Goal: Information Seeking & Learning: Learn about a topic

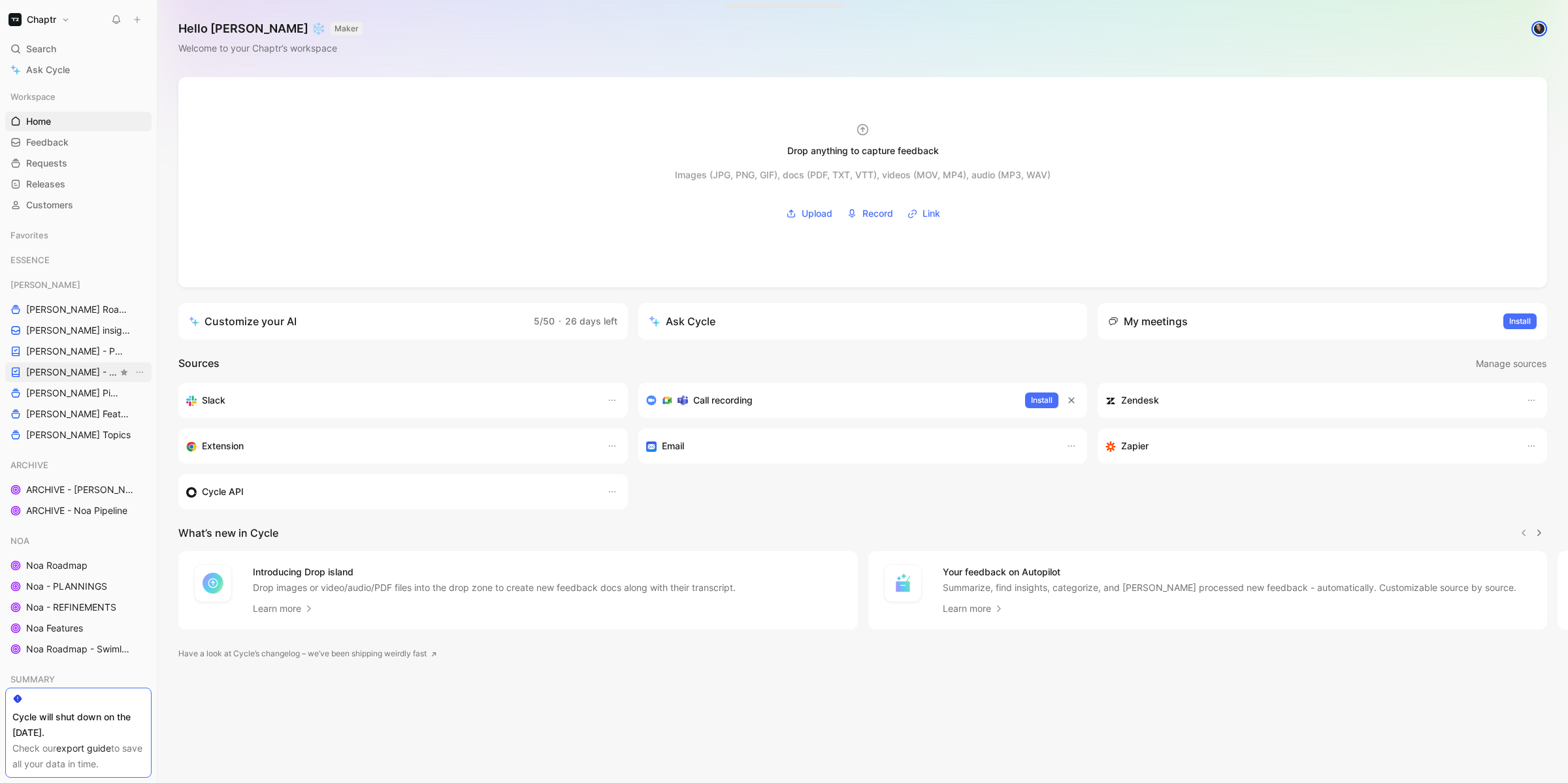
click at [43, 379] on link "[PERSON_NAME] - REFINEMENTS" at bounding box center [79, 372] width 147 height 19
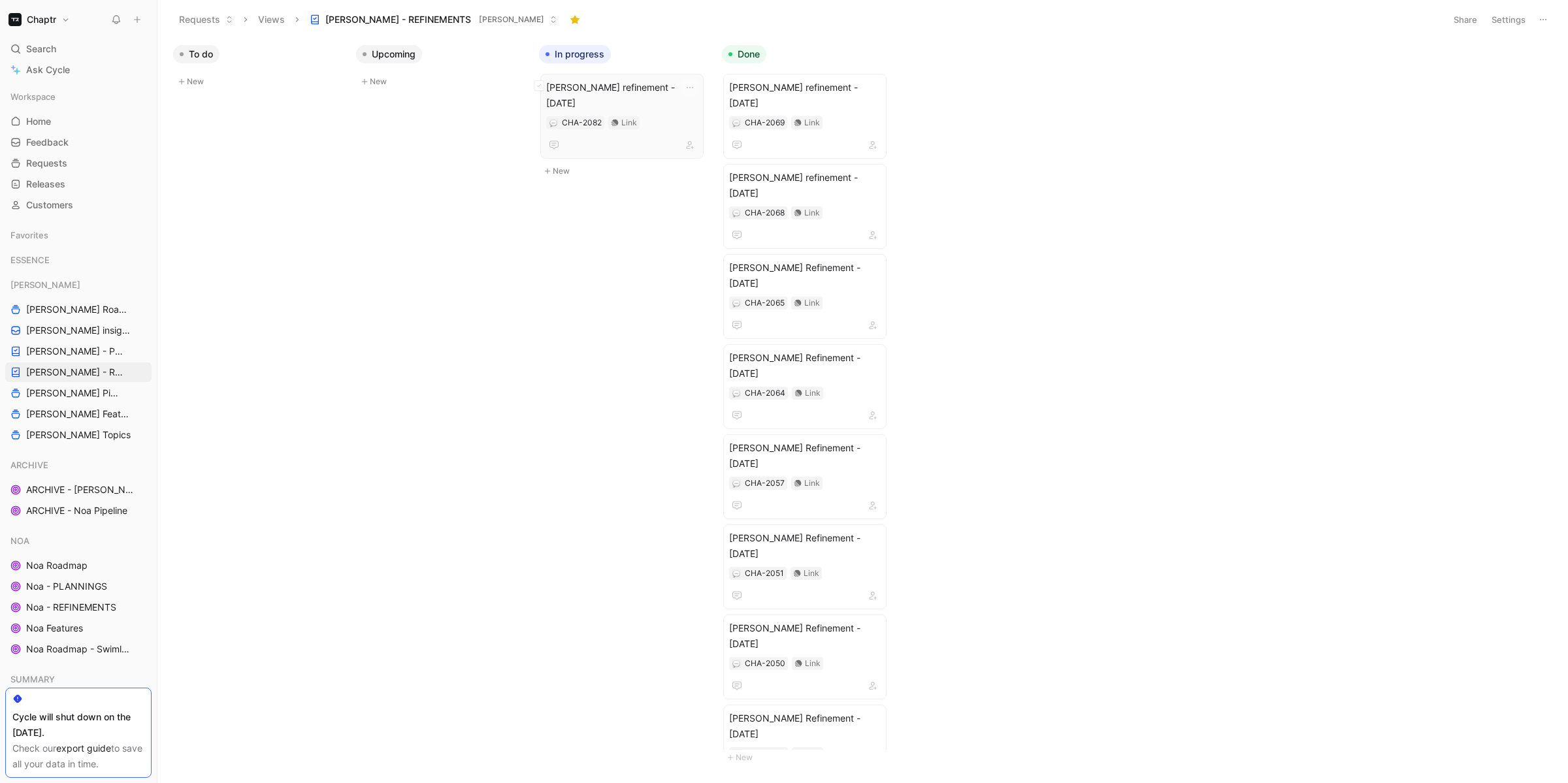
click at [609, 87] on span "[PERSON_NAME] refinement - [DATE]" at bounding box center [622, 95] width 152 height 31
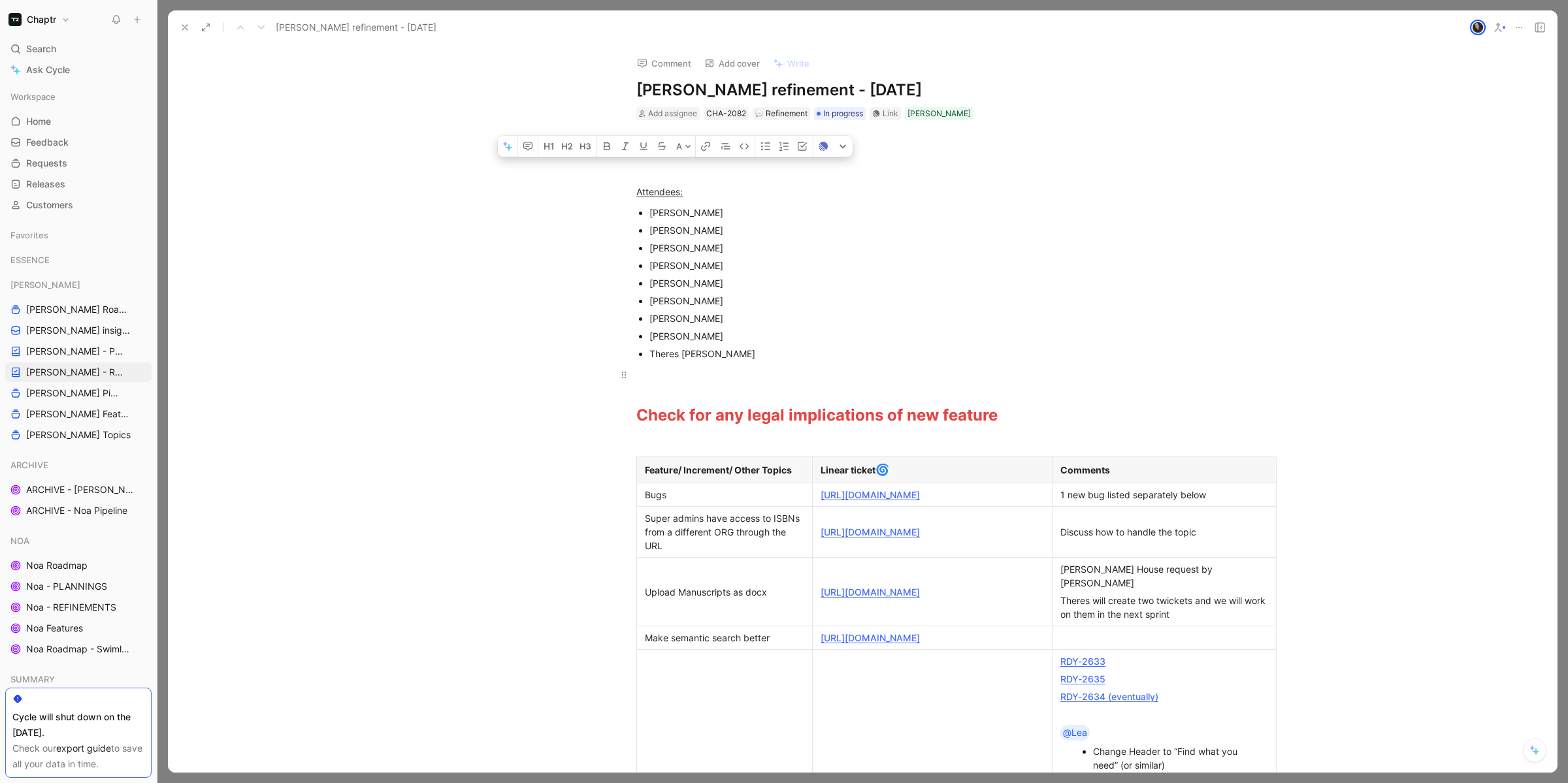
drag, startPoint x: 635, startPoint y: 191, endPoint x: 732, endPoint y: 364, distance: 198.3
click at [732, 364] on div "Attendees: [PERSON_NAME] [PERSON_NAME] [PERSON_NAME] [PERSON_NAME] [PERSON_NAME…" at bounding box center [862, 796] width 1389 height 1280
click at [735, 348] on div "Theres [PERSON_NAME]" at bounding box center [869, 354] width 439 height 14
drag, startPoint x: 718, startPoint y: 210, endPoint x: 617, endPoint y: 210, distance: 101.0
click at [617, 210] on ul "[PERSON_NAME] [PERSON_NAME] [PERSON_NAME] [PERSON_NAME] [PERSON_NAME] [PERSON_N…" at bounding box center [862, 283] width 502 height 158
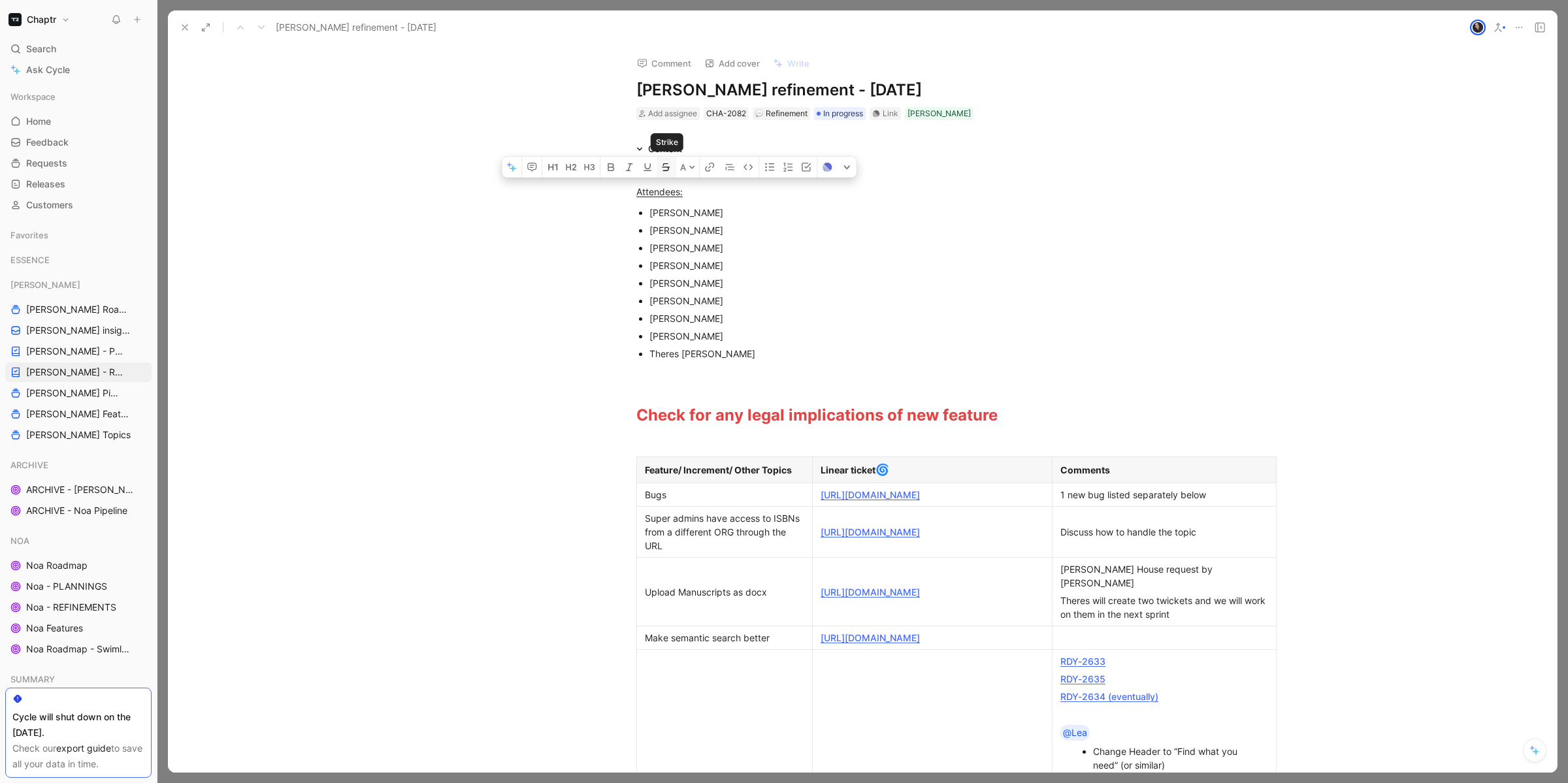
click at [664, 172] on icon "button" at bounding box center [665, 167] width 11 height 11
click at [687, 244] on div "[PERSON_NAME]" at bounding box center [869, 248] width 439 height 14
drag, startPoint x: 644, startPoint y: 212, endPoint x: 717, endPoint y: 361, distance: 165.9
click at [717, 361] on ul "[PERSON_NAME] [PERSON_NAME] [PERSON_NAME] [PERSON_NAME] [PERSON_NAME] [PERSON_N…" at bounding box center [862, 283] width 502 height 158
click at [734, 361] on p "Theres [PERSON_NAME]" at bounding box center [869, 354] width 439 height 17
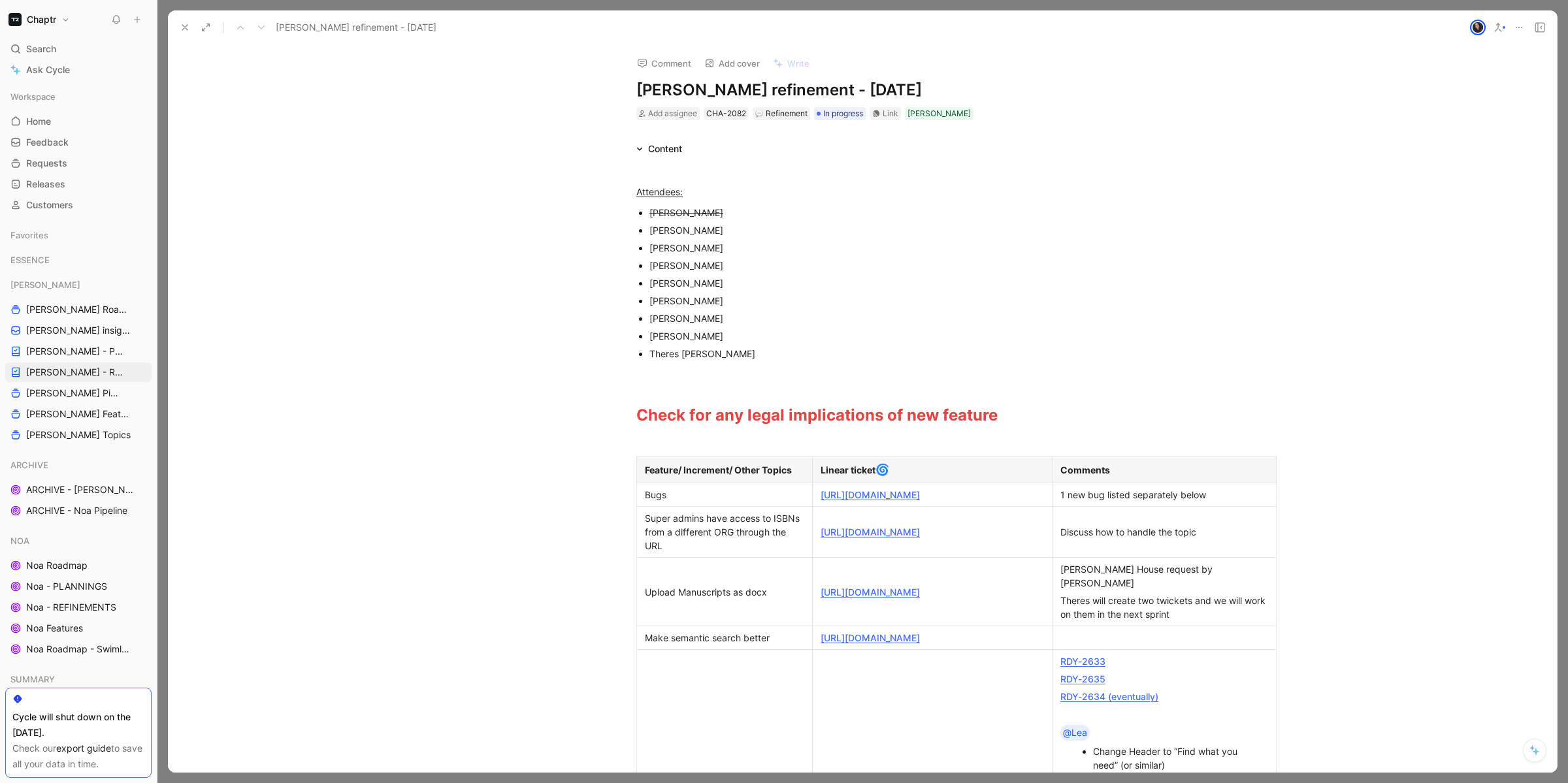
click at [657, 219] on p "[PERSON_NAME]" at bounding box center [869, 212] width 439 height 17
drag, startPoint x: 653, startPoint y: 232, endPoint x: 659, endPoint y: 322, distance: 90.2
click at [659, 322] on ul "[PERSON_NAME] [PERSON_NAME] [PERSON_NAME] [PERSON_NAME] [PERSON_NAME] [PERSON_N…" at bounding box center [862, 280] width 502 height 158
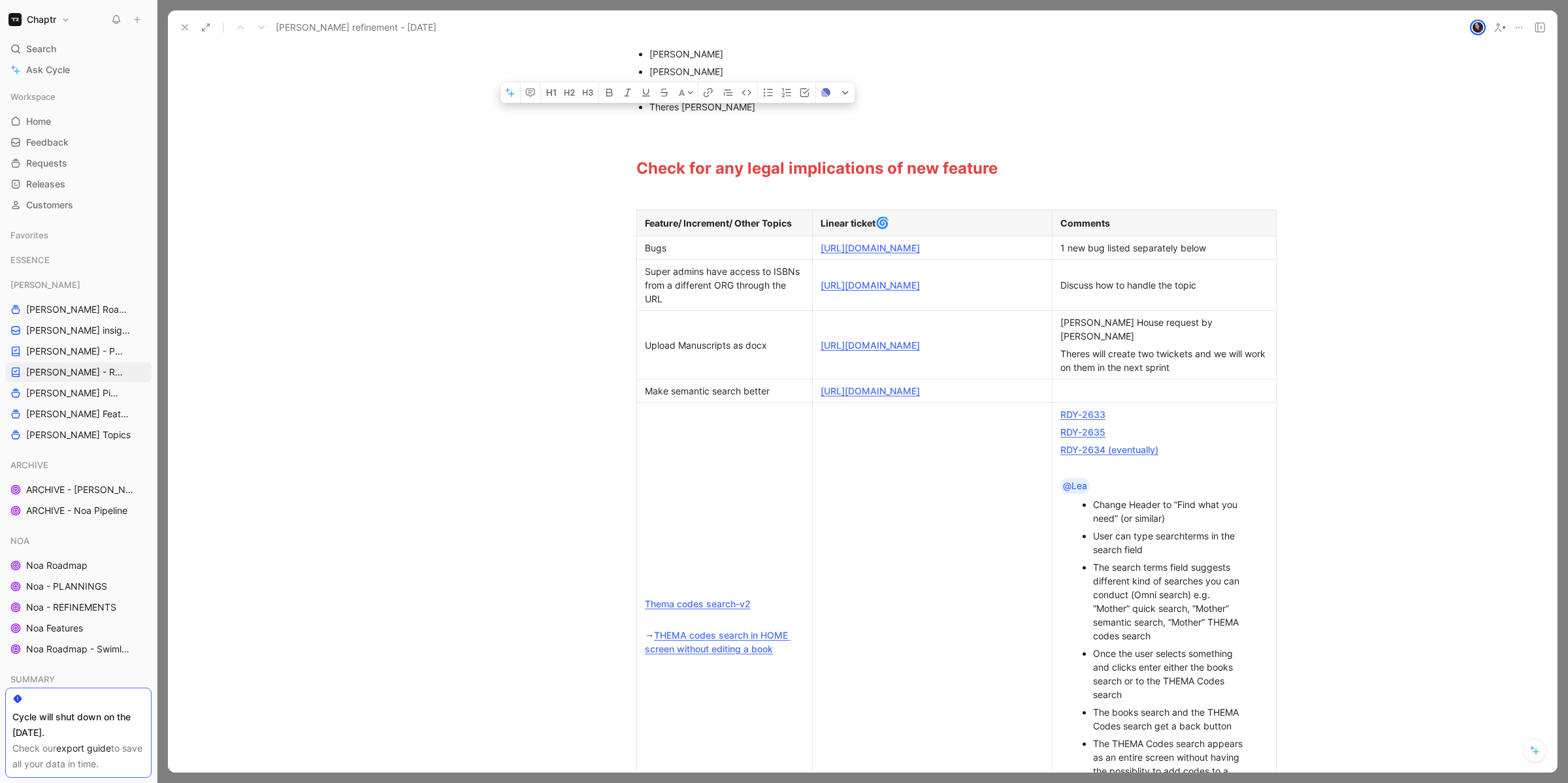
scroll to position [252, 0]
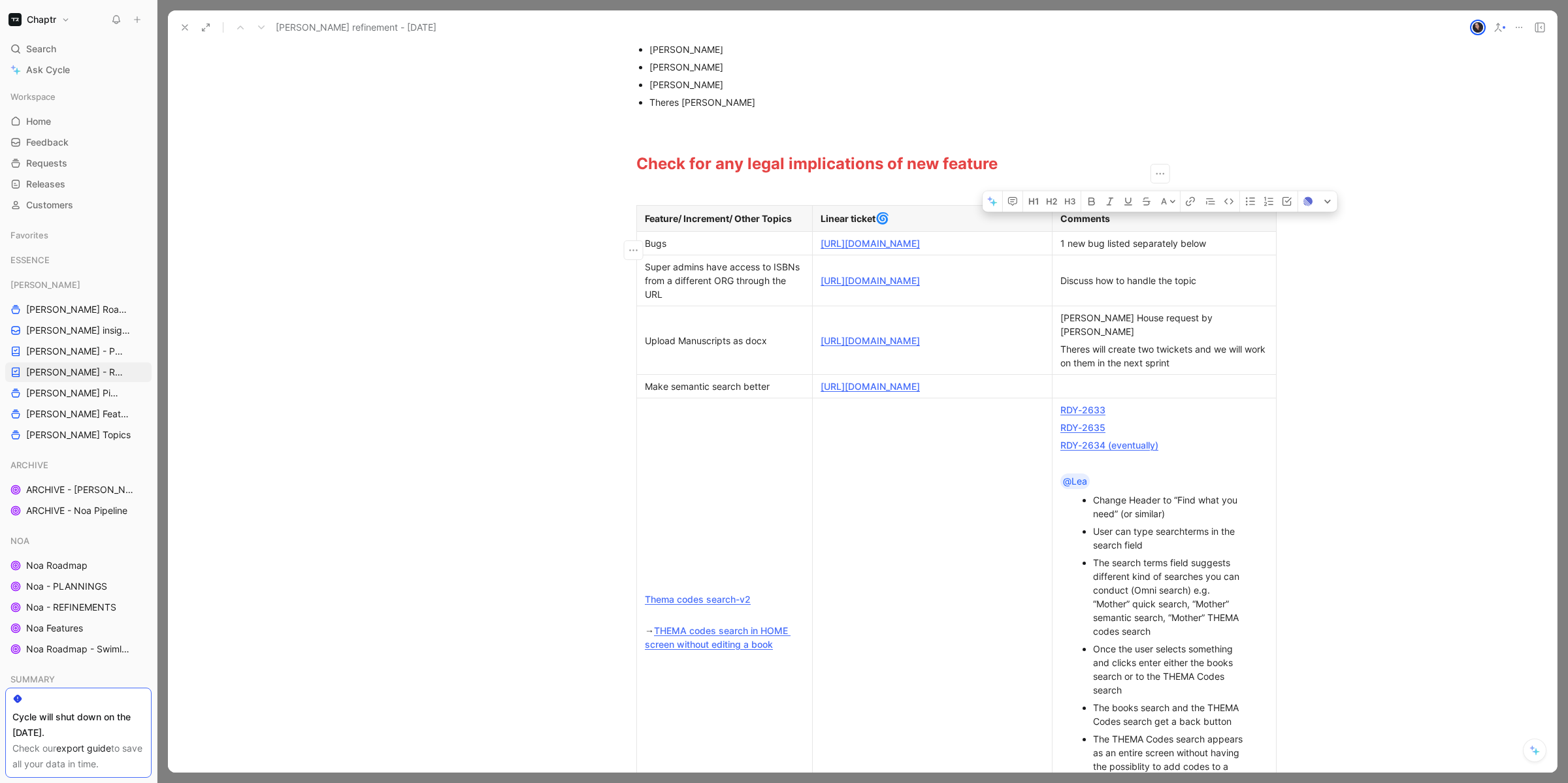
drag, startPoint x: 640, startPoint y: 248, endPoint x: 1076, endPoint y: 254, distance: 436.0
click at [1076, 254] on tr "Bugs [URL][DOMAIN_NAME] 1 new bug listed separately below" at bounding box center [957, 243] width 639 height 23
click at [707, 255] on td "Bugs" at bounding box center [725, 243] width 176 height 23
click at [679, 218] on strong "Feature/ Increment/ Other Topics" at bounding box center [718, 218] width 147 height 11
click at [775, 220] on strong "Feature/ Increment/ Other Topics" at bounding box center [718, 218] width 147 height 11
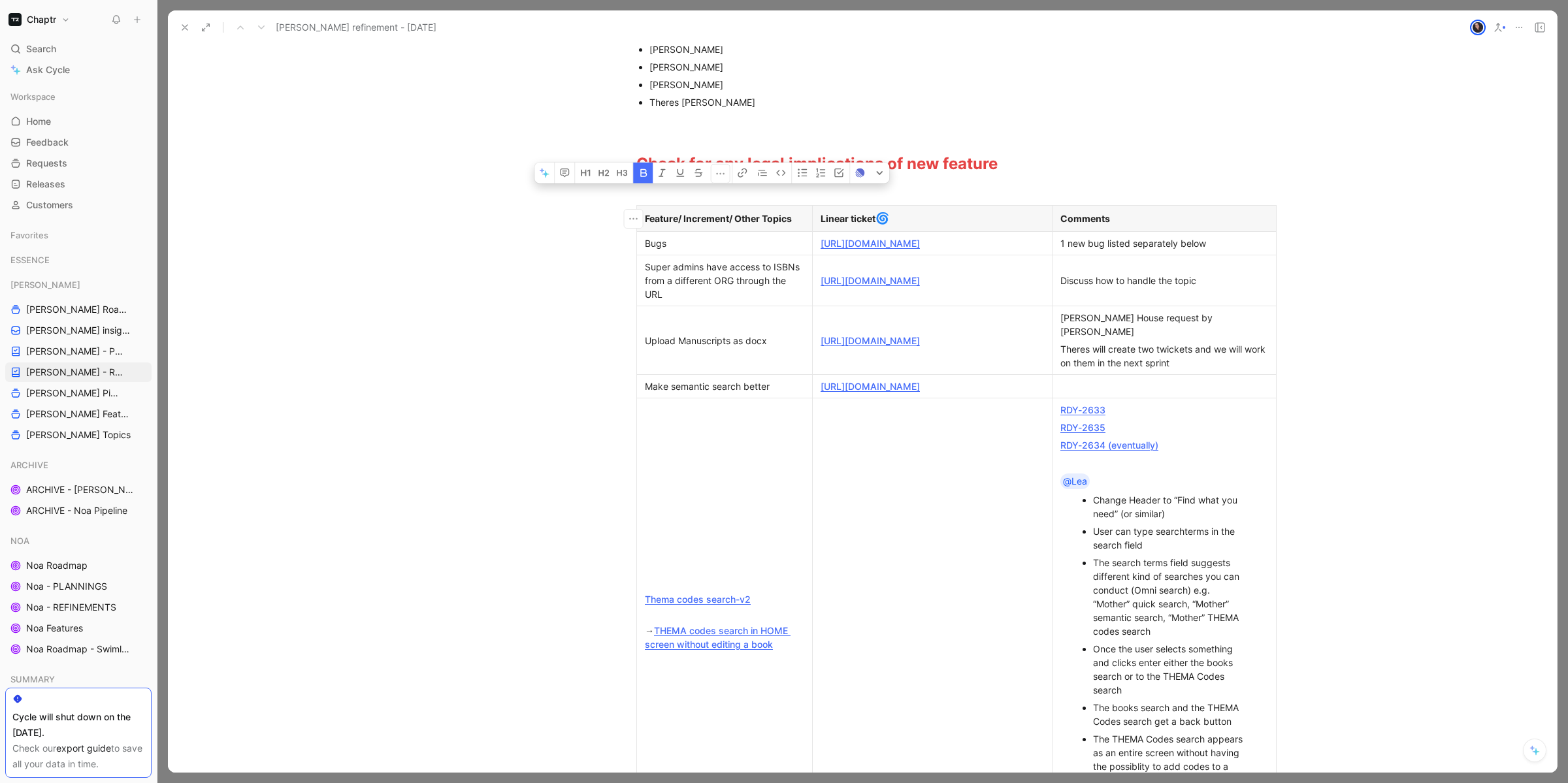
drag, startPoint x: 641, startPoint y: 216, endPoint x: 786, endPoint y: 215, distance: 145.0
click at [786, 215] on strong "Feature/ Increment/ Other Topics" at bounding box center [718, 218] width 147 height 11
click at [833, 216] on strong "Linear ticket" at bounding box center [848, 218] width 55 height 11
click at [1129, 249] on div "1 new bug listed separately below" at bounding box center [1164, 243] width 208 height 14
click at [1074, 219] on strong "Comments" at bounding box center [1085, 218] width 50 height 11
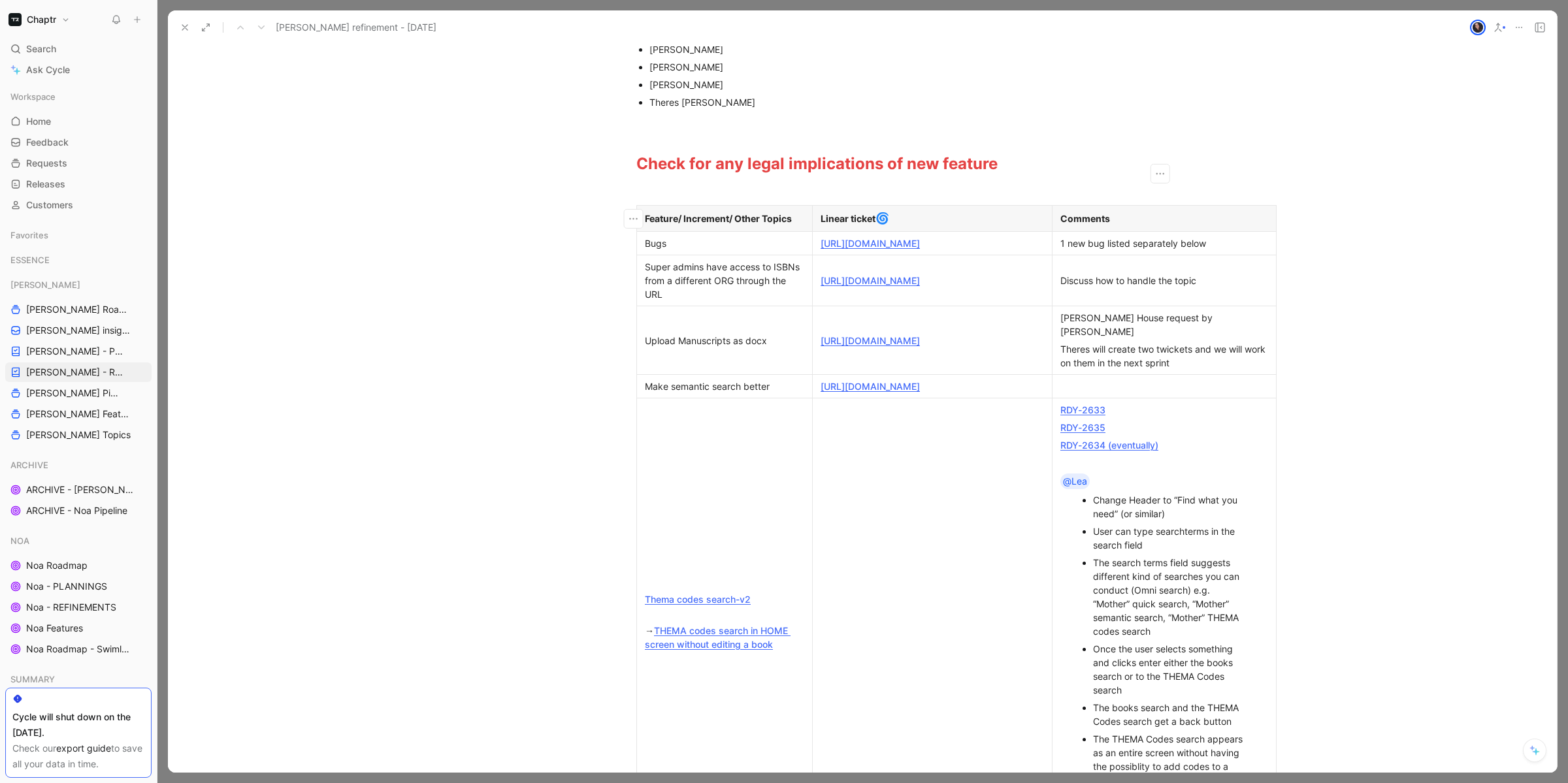
click at [1108, 221] on div "Comments" at bounding box center [1164, 218] width 208 height 14
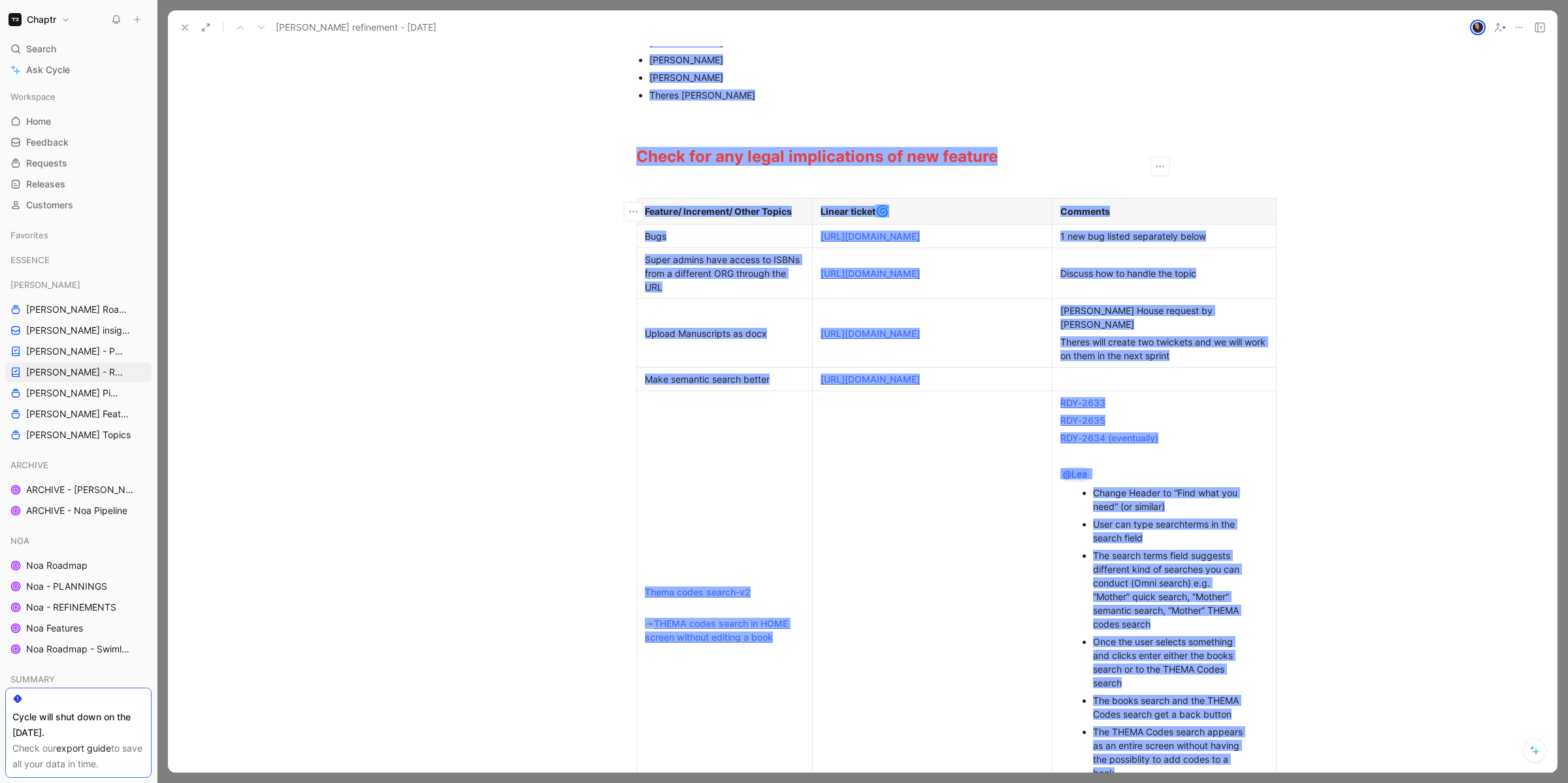
scroll to position [259, 0]
click at [1306, 255] on div "Attendees: [PERSON_NAME] [PERSON_NAME] [PERSON_NAME] [PERSON_NAME] [PERSON_NAME…" at bounding box center [862, 537] width 1389 height 1280
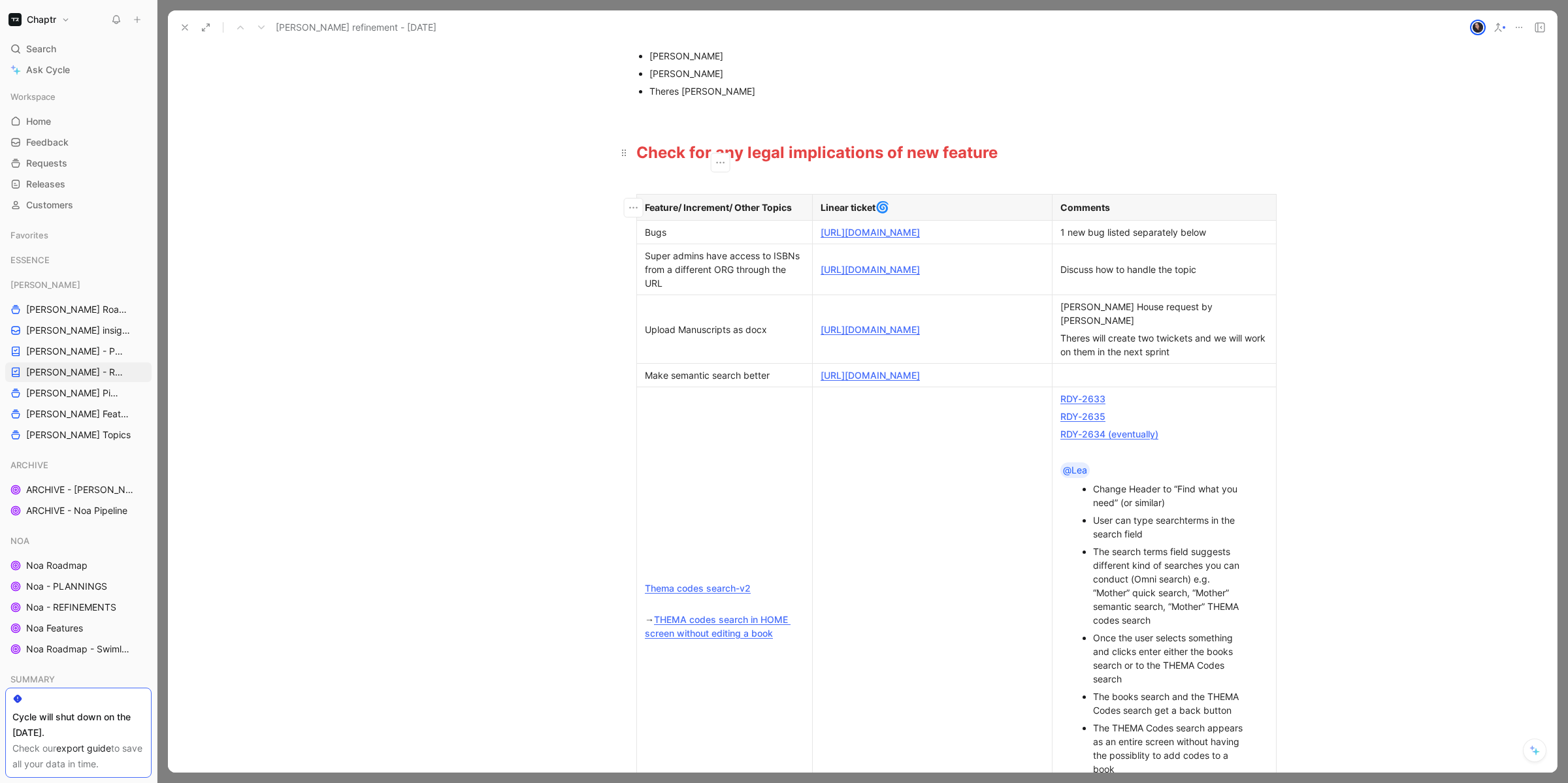
scroll to position [0, 0]
